Goal: Task Accomplishment & Management: Manage account settings

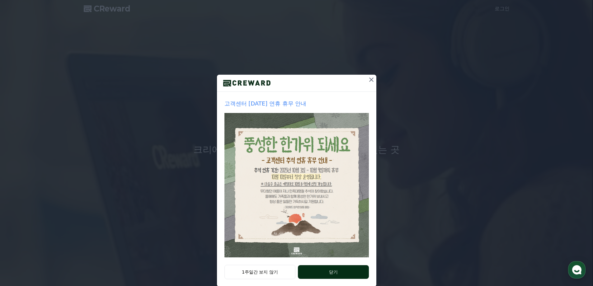
click at [322, 273] on button "닫기" at bounding box center [333, 272] width 71 height 14
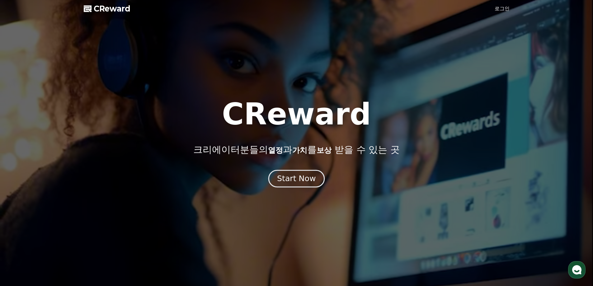
click at [304, 182] on div "Start Now" at bounding box center [296, 178] width 39 height 11
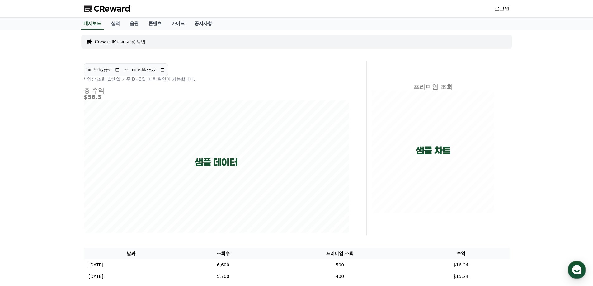
click at [495, 11] on link "로그인" at bounding box center [502, 8] width 15 height 7
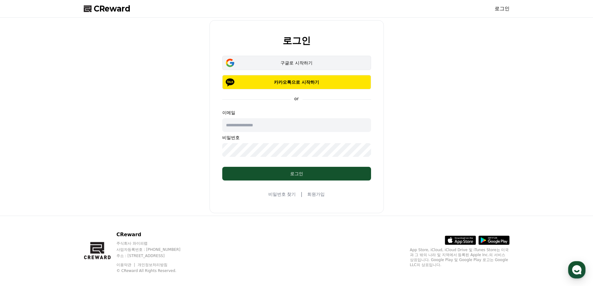
click at [292, 59] on button "구글로 시작하기" at bounding box center [296, 63] width 149 height 14
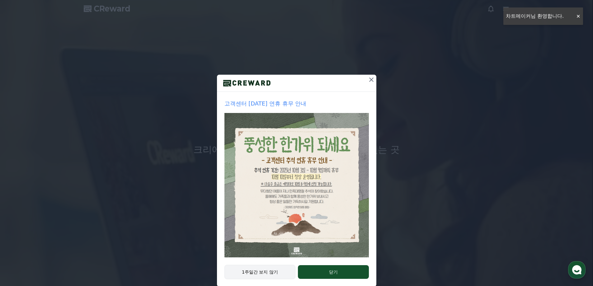
click at [257, 270] on button "1주일간 보지 않기" at bounding box center [259, 272] width 71 height 14
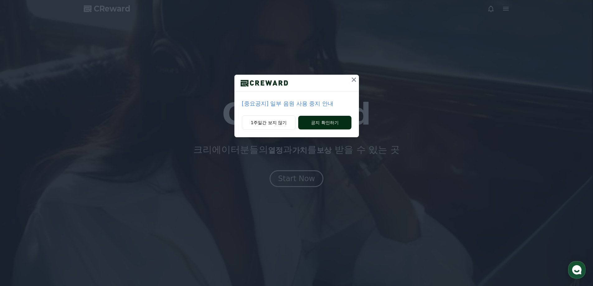
click at [308, 121] on button "공지 확인하기" at bounding box center [324, 123] width 53 height 14
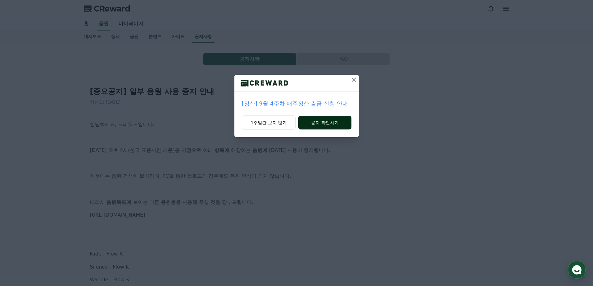
click at [312, 126] on button "공지 확인하기" at bounding box center [324, 123] width 53 height 14
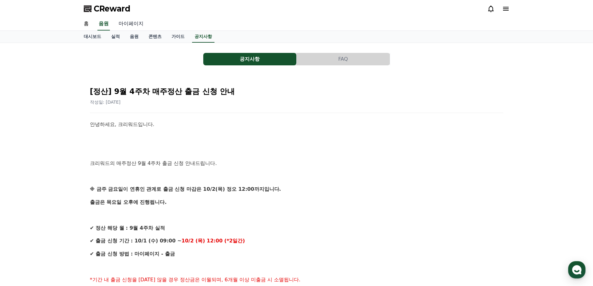
click at [134, 25] on link "마이페이지" at bounding box center [131, 23] width 35 height 13
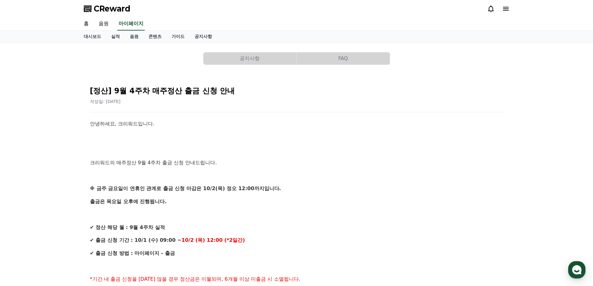
select select "**********"
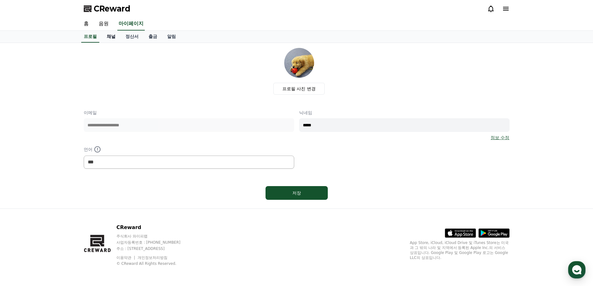
click at [116, 37] on link "채널" at bounding box center [111, 37] width 19 height 12
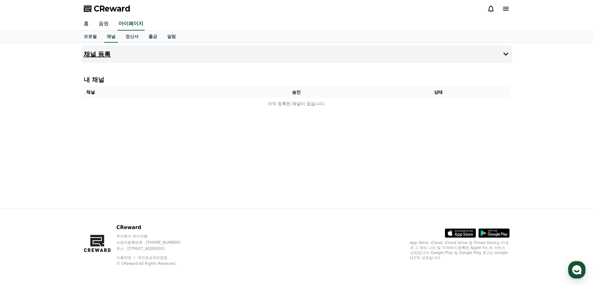
click at [503, 56] on icon at bounding box center [505, 53] width 7 height 7
